Goal: Task Accomplishment & Management: Complete application form

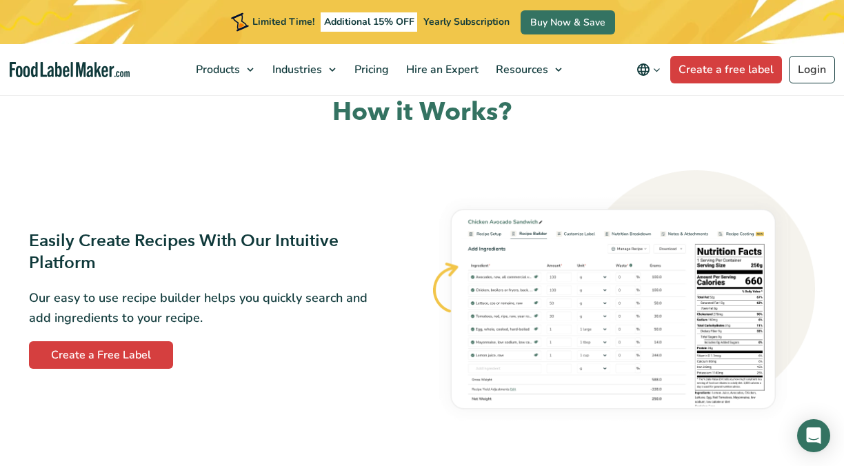
scroll to position [683, 0]
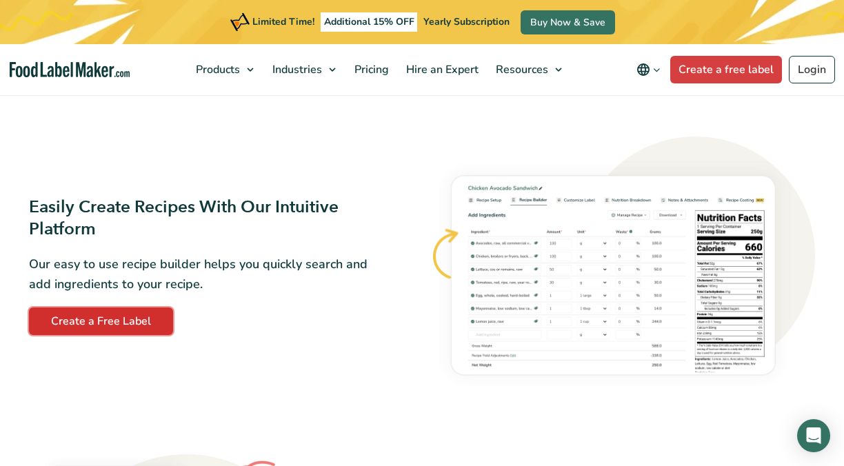
click at [160, 328] on link "Create a Free Label" at bounding box center [101, 322] width 144 height 28
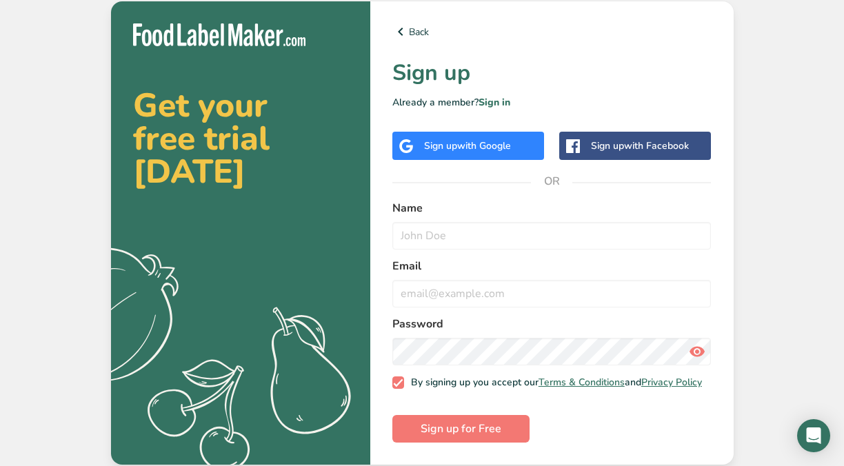
click at [503, 148] on span "with Google" at bounding box center [484, 145] width 54 height 13
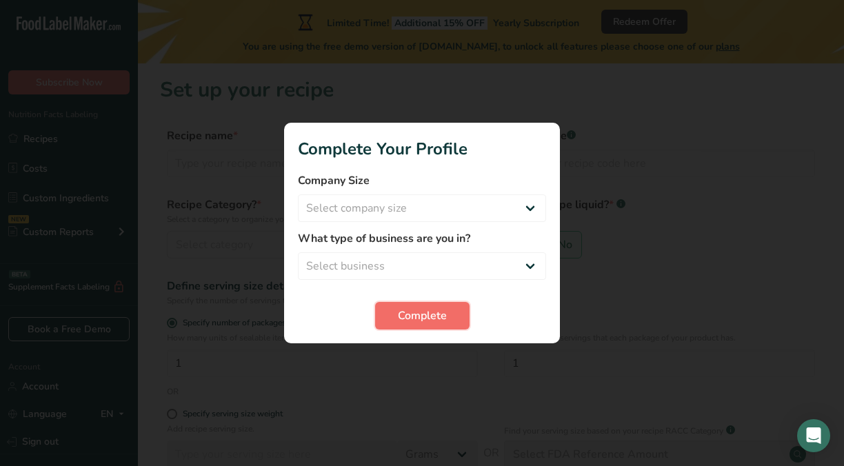
click at [429, 308] on span "Complete" at bounding box center [422, 316] width 49 height 17
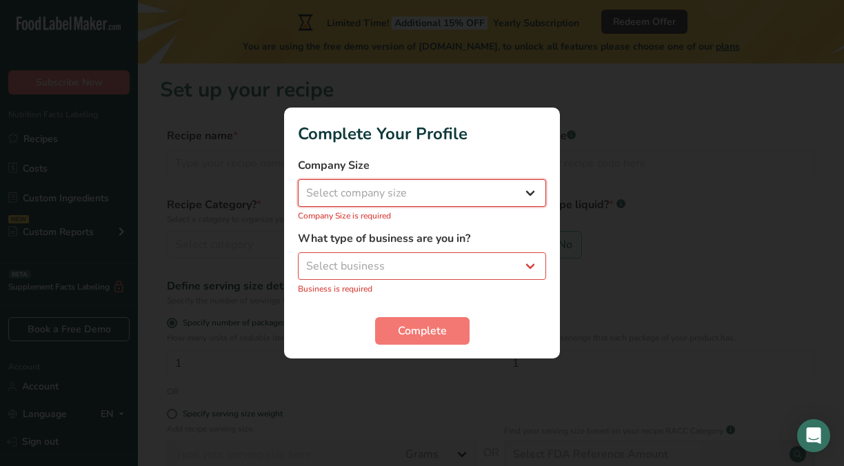
click at [423, 193] on select "Select company size Fewer than 10 Employees 10 to 50 Employees 51 to 500 Employ…" at bounding box center [422, 193] width 248 height 28
select select "1"
click at [298, 187] on select "Select company size Fewer than 10 Employees 10 to 50 Employees 51 to 500 Employ…" at bounding box center [422, 193] width 248 height 28
click at [419, 271] on select "Select business Packaged Food Manufacturer Restaurant & Cafe Bakery Meal Plans …" at bounding box center [422, 266] width 248 height 28
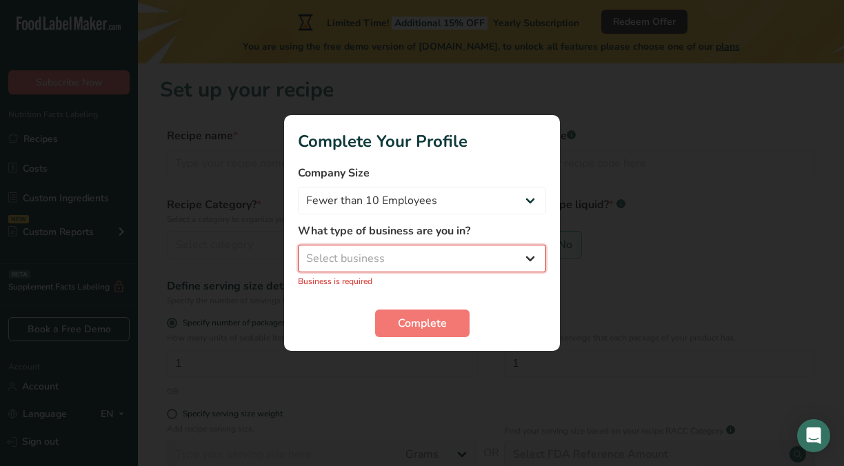
select select "8"
click at [298, 252] on select "Select business Packaged Food Manufacturer Restaurant & Cafe Bakery Meal Plans …" at bounding box center [422, 259] width 248 height 28
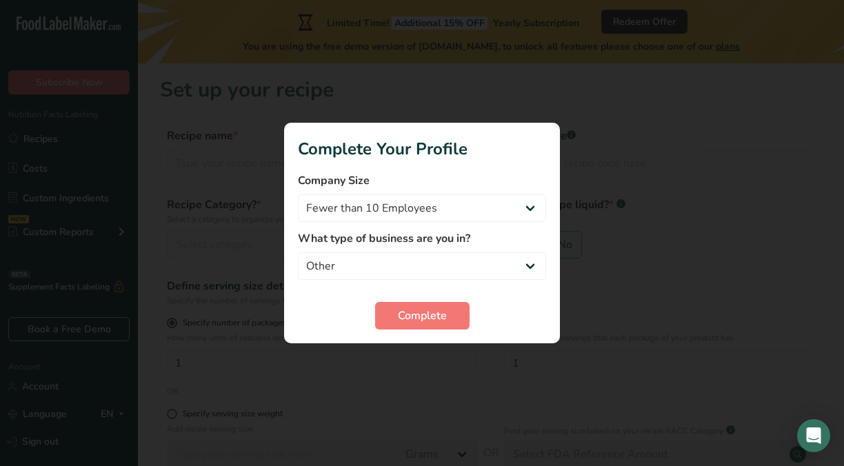
click at [399, 334] on section "Complete Your Profile Company Size Fewer than 10 Employees 10 to 50 Employees 5…" at bounding box center [422, 233] width 276 height 221
click at [399, 320] on span "Complete" at bounding box center [422, 316] width 49 height 17
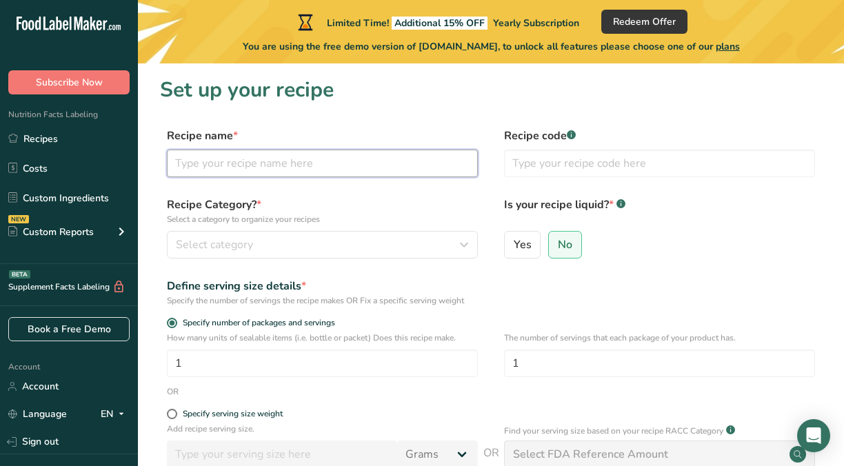
click at [320, 168] on input "text" at bounding box center [322, 164] width 311 height 28
